Goal: Information Seeking & Learning: Check status

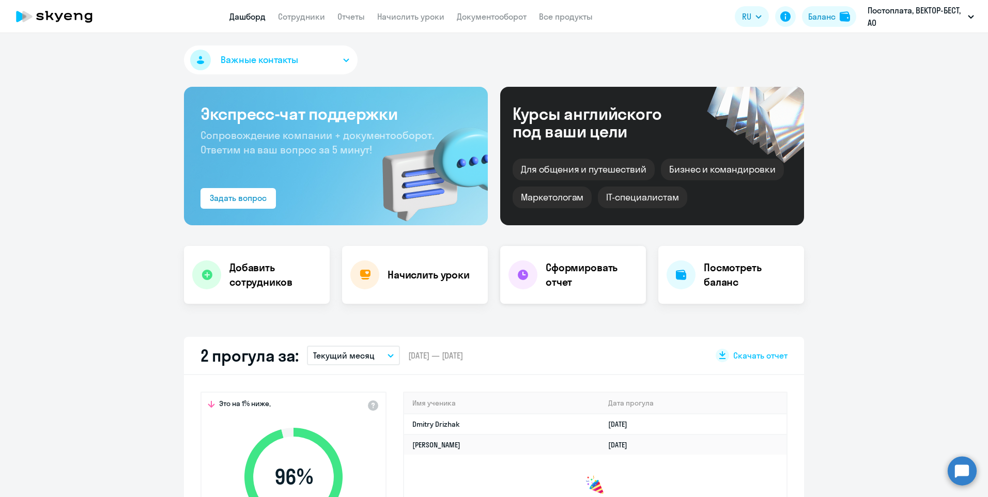
click at [568, 298] on div "Сформировать отчет" at bounding box center [573, 275] width 146 height 58
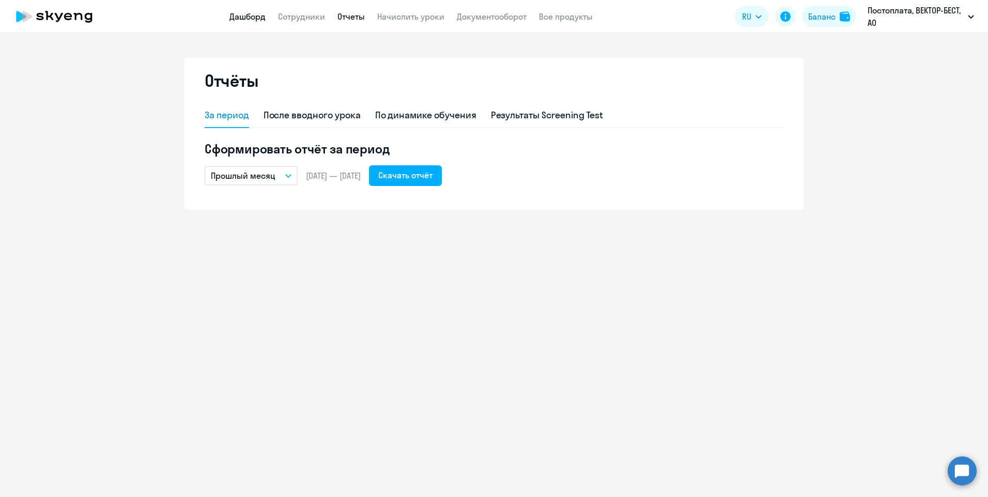
click at [244, 20] on link "Дашборд" at bounding box center [247, 16] width 36 height 10
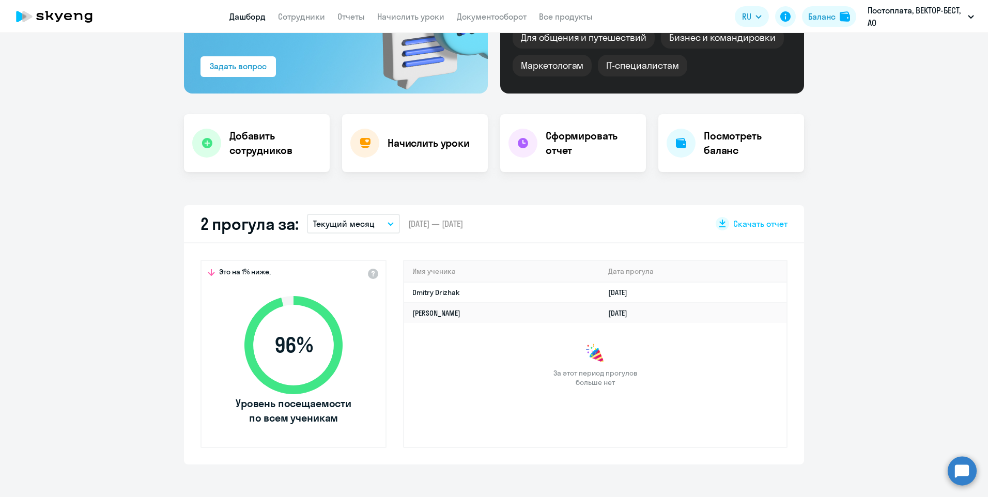
scroll to position [155, 0]
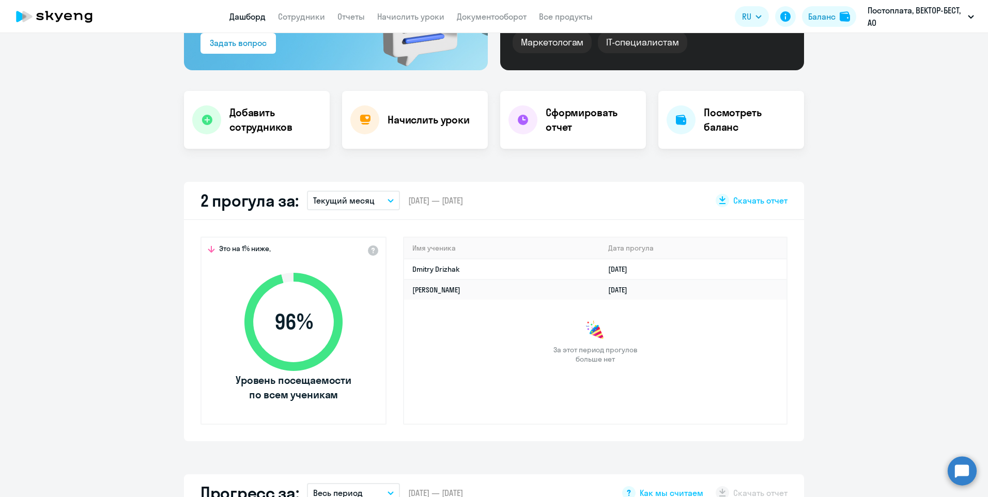
click at [387, 203] on button "Текущий месяц" at bounding box center [353, 201] width 93 height 20
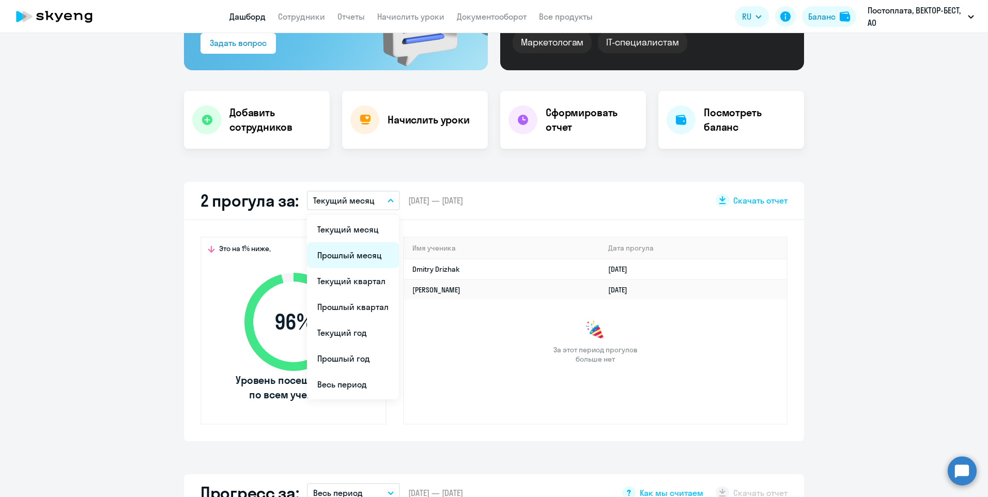
click at [354, 259] on li "Прошлый месяц" at bounding box center [353, 255] width 92 height 26
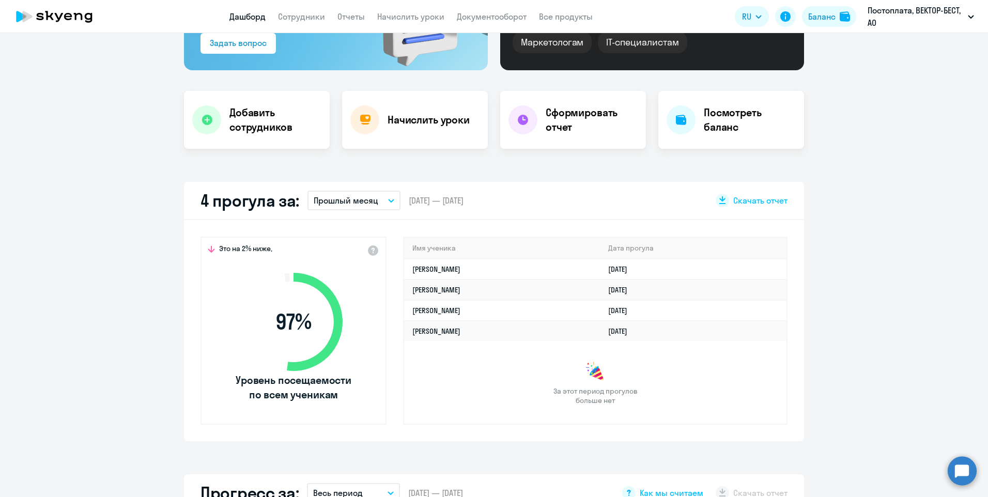
select select "30"
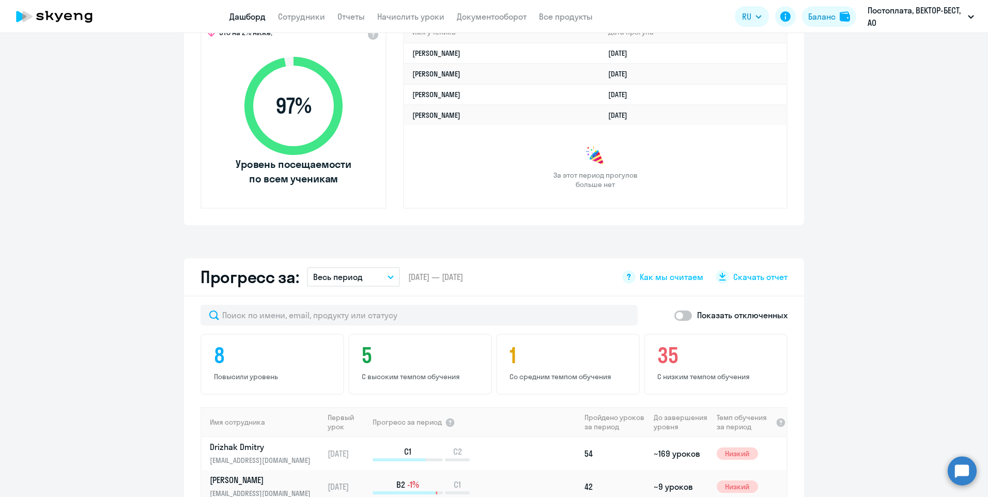
scroll to position [0, 0]
